Goal: Download file/media

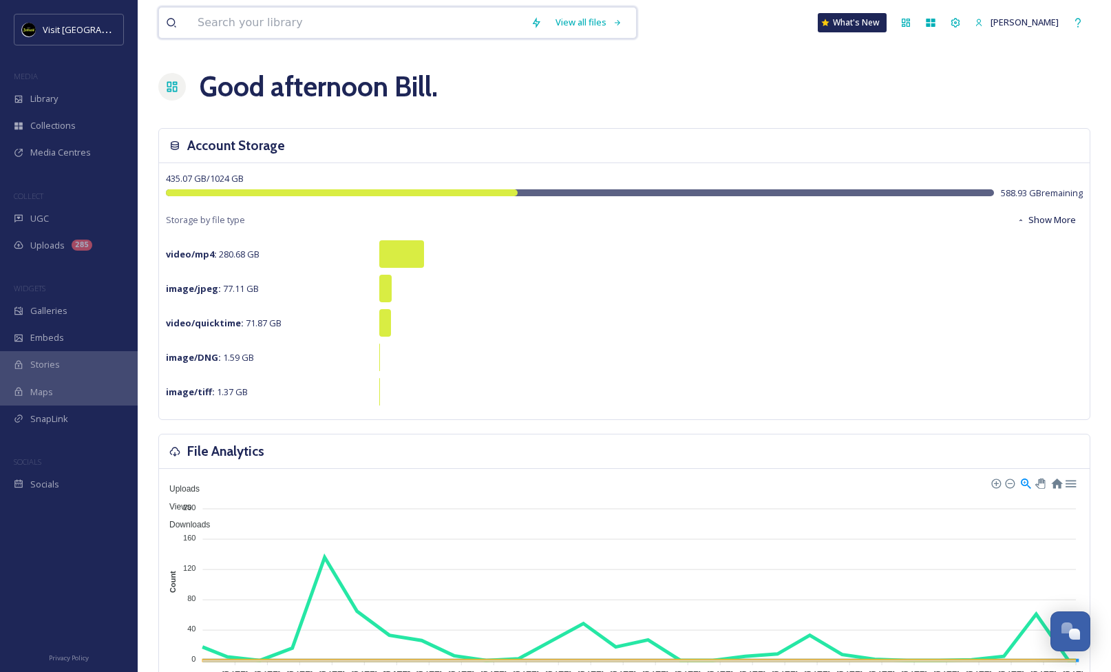
click at [241, 19] on input at bounding box center [357, 23] width 333 height 30
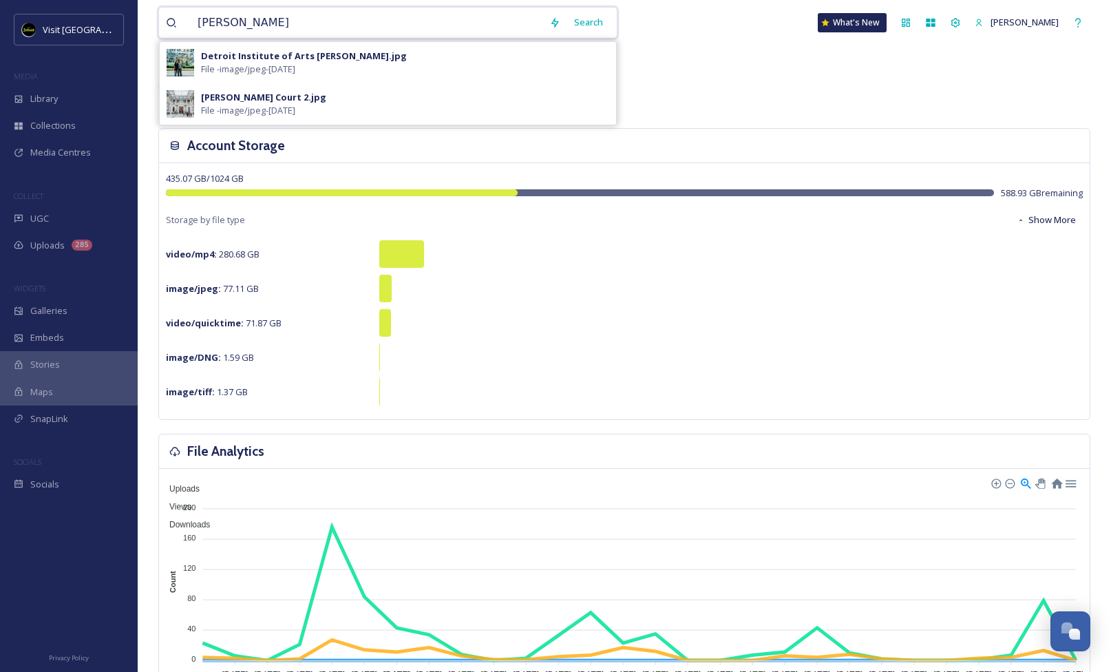
type input "[PERSON_NAME]"
click at [226, 65] on span "File - image/jpeg - [DATE]" at bounding box center [248, 69] width 94 height 13
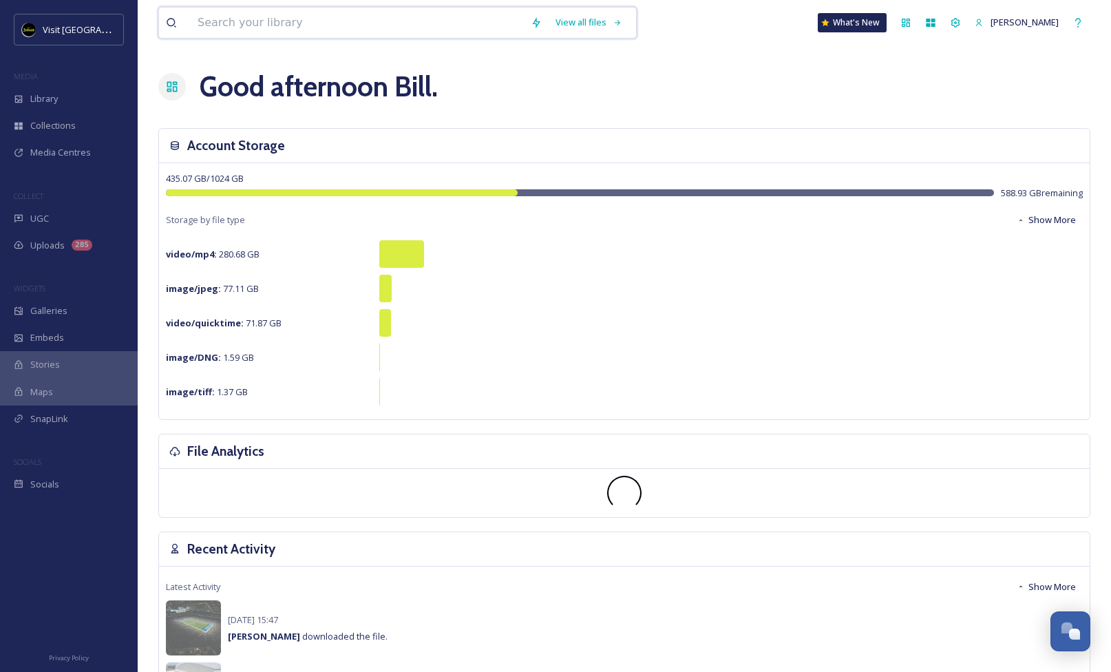
click at [217, 25] on input at bounding box center [357, 23] width 333 height 30
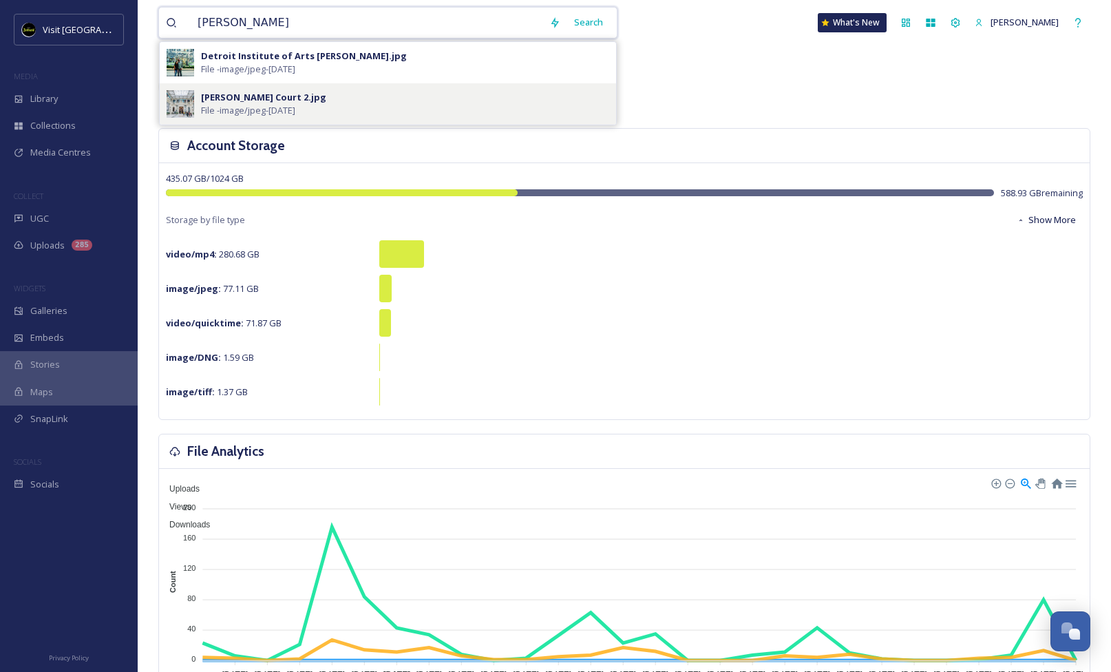
type input "[PERSON_NAME]"
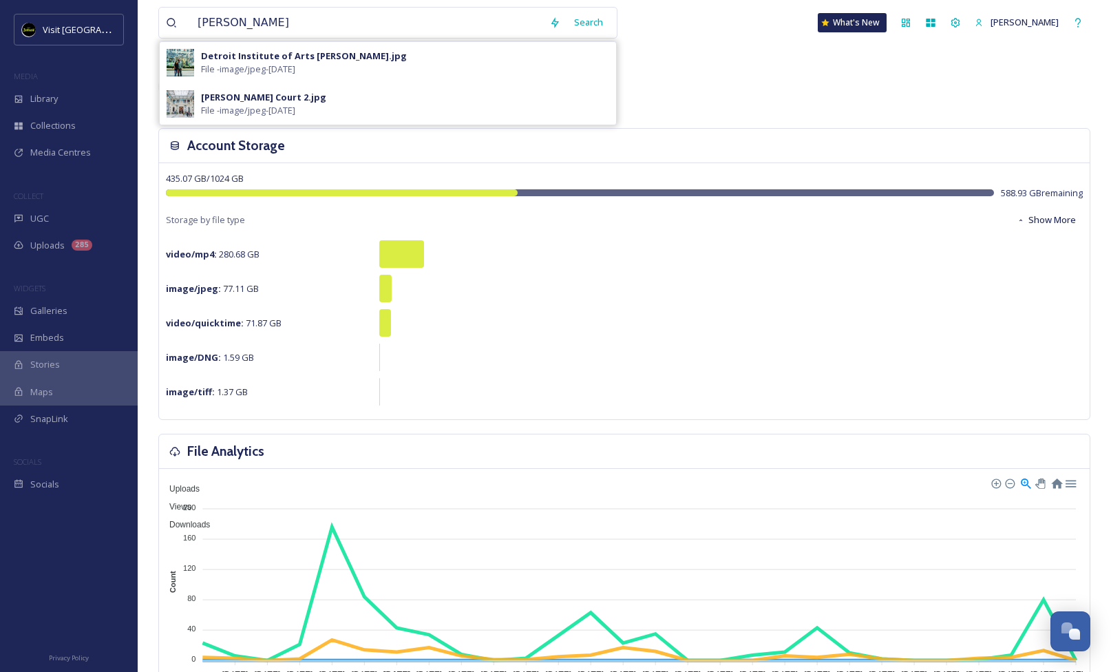
click at [211, 105] on span "File - image/jpeg - [DATE]" at bounding box center [248, 110] width 94 height 13
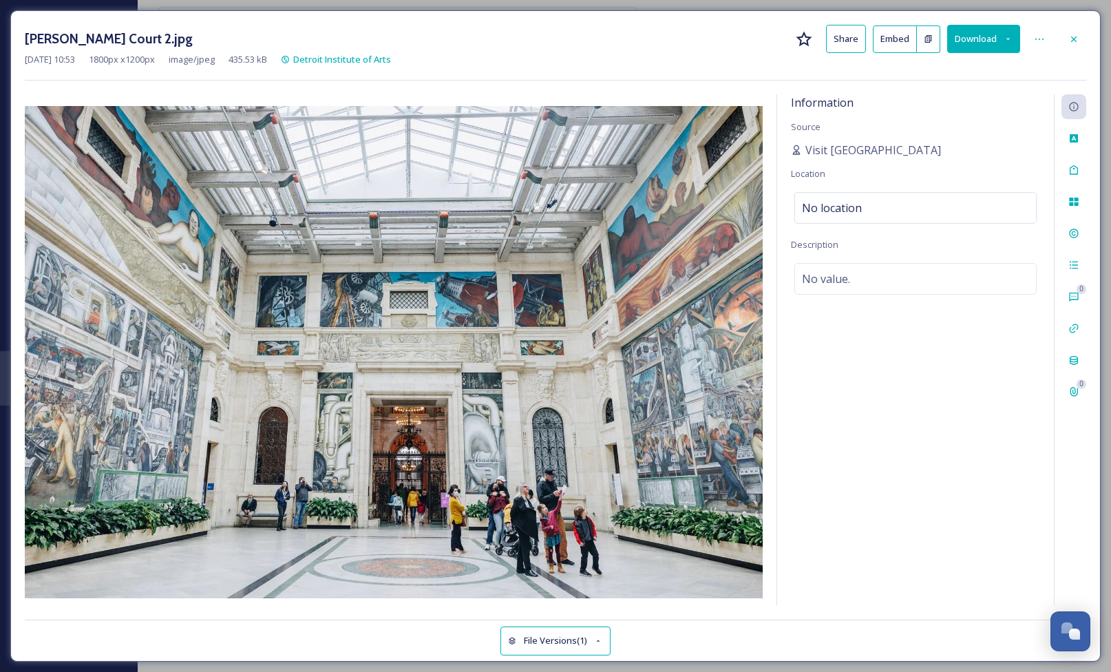
click at [1011, 32] on button "Download" at bounding box center [983, 39] width 73 height 28
click at [1077, 34] on icon at bounding box center [1073, 39] width 11 height 11
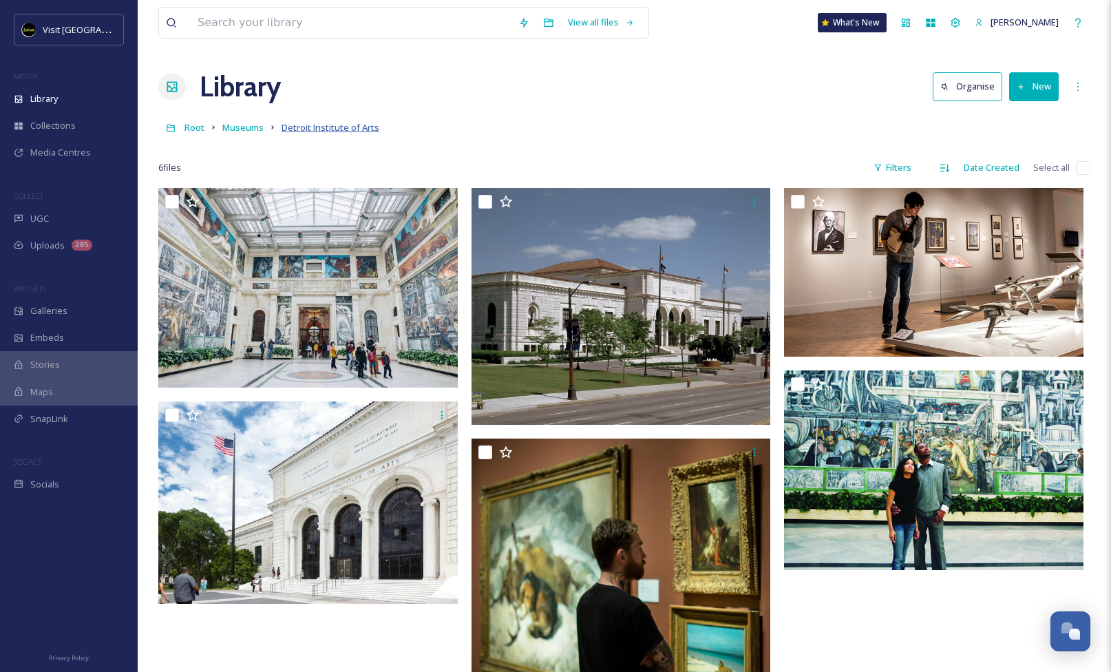
click at [301, 130] on span "Detroit Institute of Arts" at bounding box center [330, 127] width 98 height 12
